Goal: Transaction & Acquisition: Purchase product/service

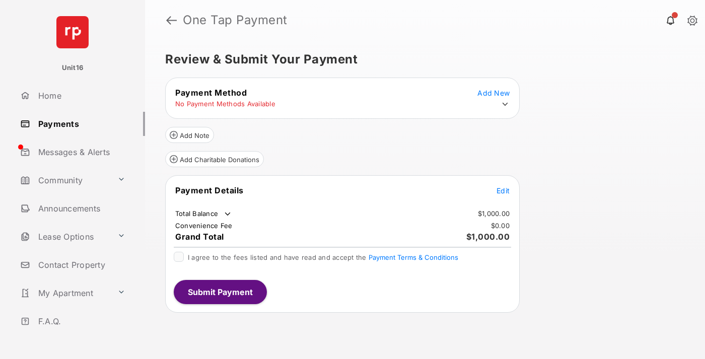
click at [503, 190] on span "Edit" at bounding box center [503, 190] width 13 height 9
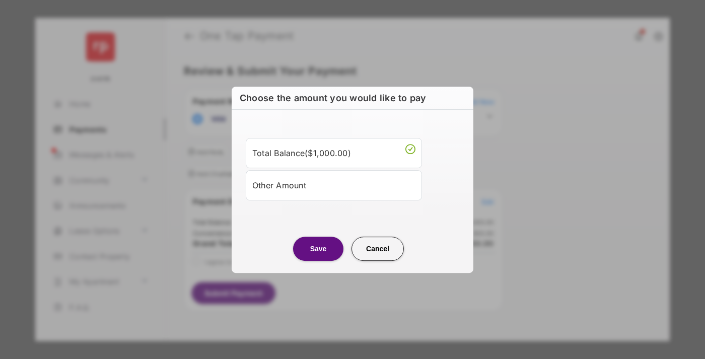
click at [334, 185] on div "Other Amount" at bounding box center [333, 185] width 163 height 17
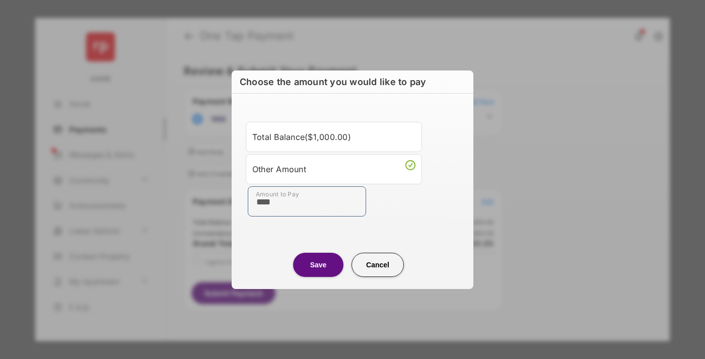
type input "****"
click at [318, 264] on button "Save" at bounding box center [318, 265] width 50 height 24
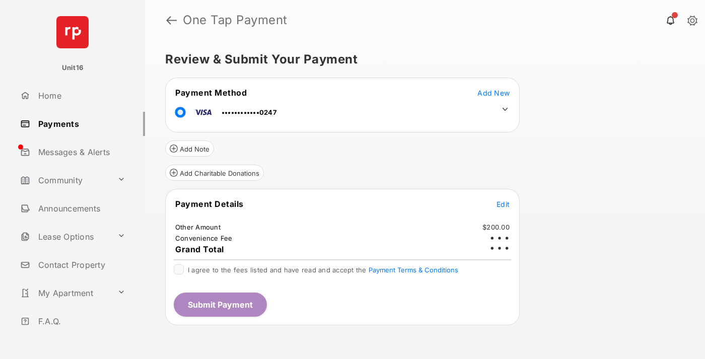
click at [505, 109] on icon at bounding box center [505, 109] width 9 height 9
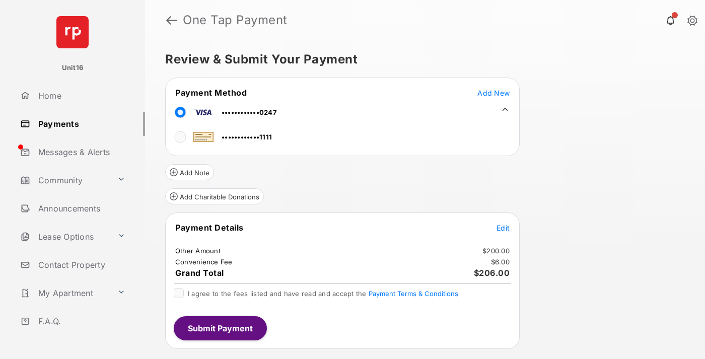
click at [503, 228] on span "Edit" at bounding box center [503, 228] width 13 height 9
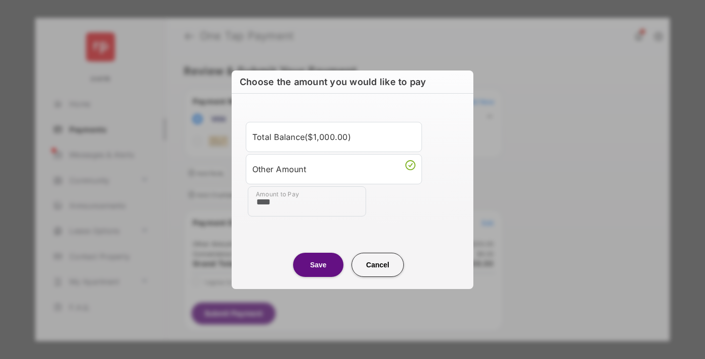
click at [318, 264] on button "Save" at bounding box center [318, 265] width 50 height 24
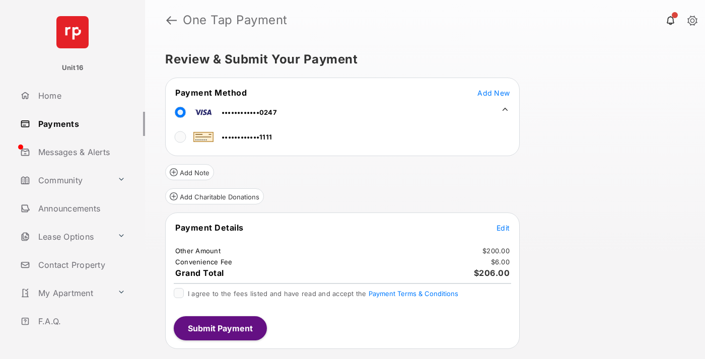
click at [220, 328] on button "Submit Payment" at bounding box center [220, 328] width 93 height 24
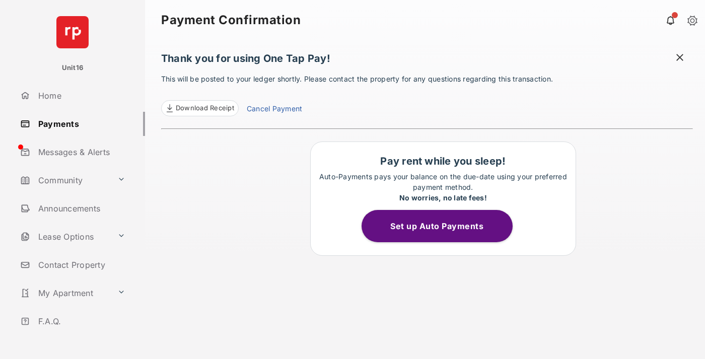
click at [274, 110] on link "Cancel Payment" at bounding box center [274, 109] width 55 height 13
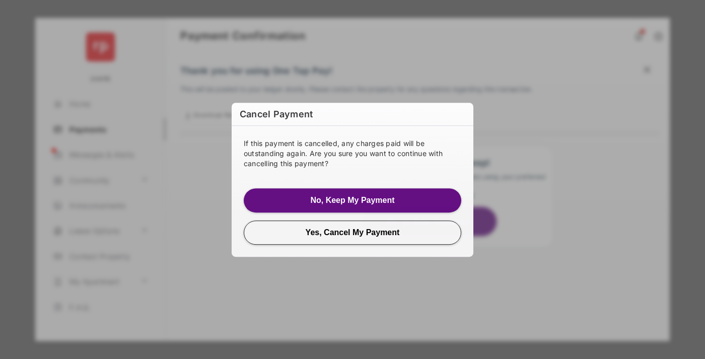
click at [353, 232] on button "Yes, Cancel My Payment" at bounding box center [353, 233] width 218 height 24
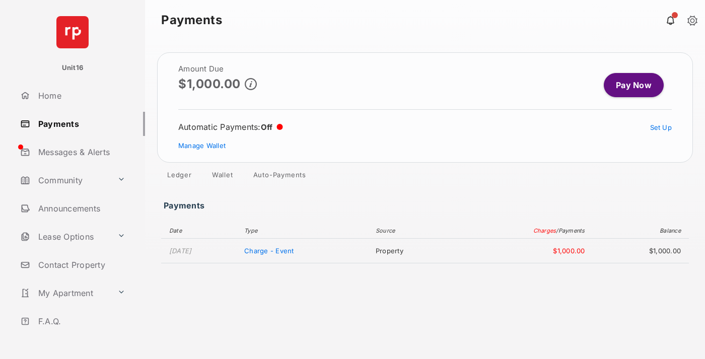
click at [202, 146] on link "Manage Wallet" at bounding box center [201, 146] width 47 height 8
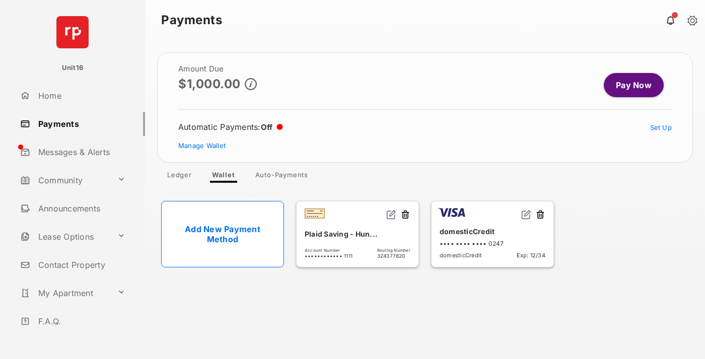
click at [540, 215] on button at bounding box center [540, 216] width 10 height 12
